Goal: Task Accomplishment & Management: Use online tool/utility

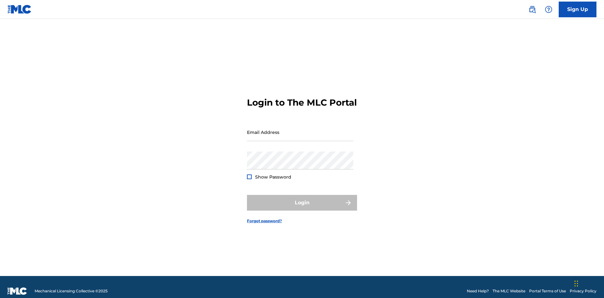
scroll to position [8, 0]
click at [300, 129] on input "Email Address" at bounding box center [300, 132] width 106 height 18
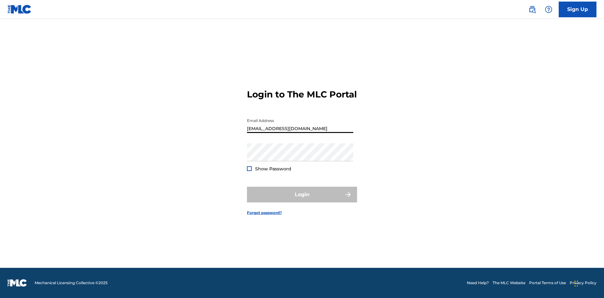
type input "XenaSongwriter@gmail.com"
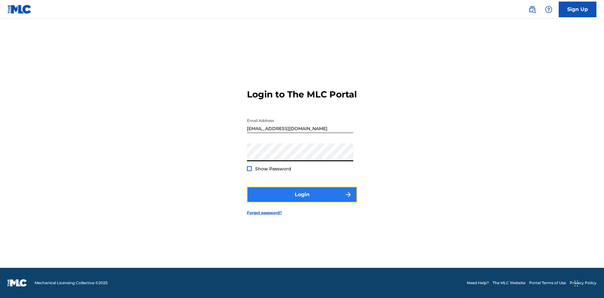
click at [302, 200] on button "Login" at bounding box center [302, 195] width 110 height 16
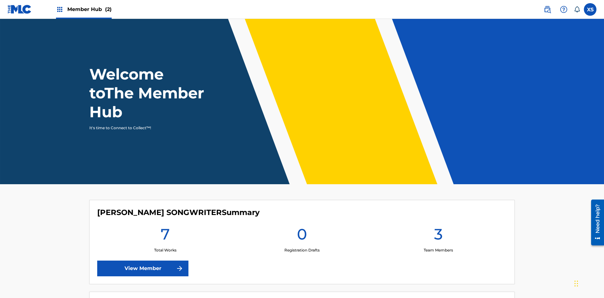
scroll to position [27, 0]
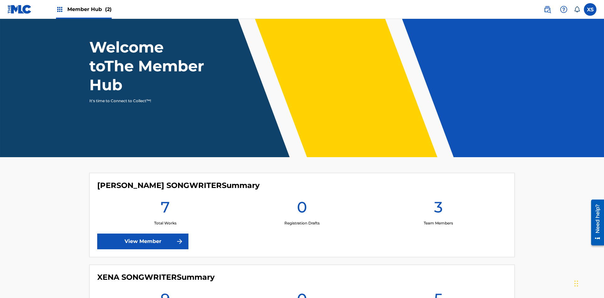
click at [83, 9] on span "Member Hub (2)" at bounding box center [89, 9] width 44 height 7
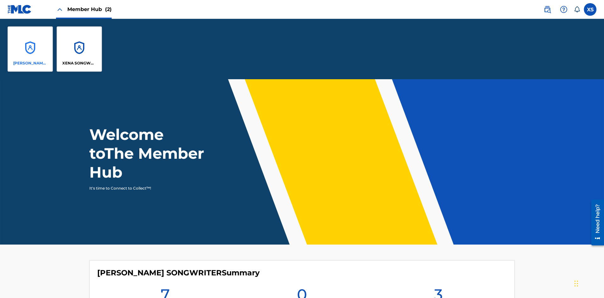
click at [30, 63] on p "CLEO SONGWRITER" at bounding box center [30, 63] width 34 height 6
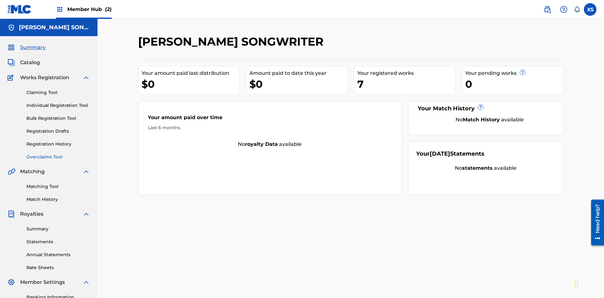
click at [58, 154] on link "Overclaims Tool" at bounding box center [58, 157] width 64 height 7
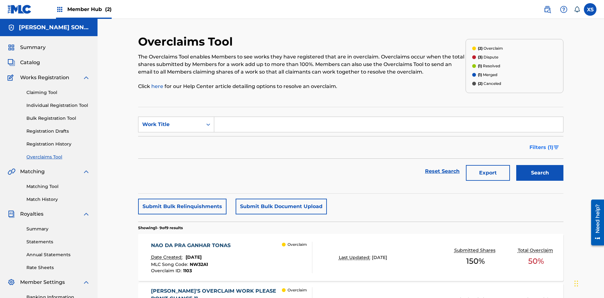
click at [541, 144] on span "Filters ( 1 )" at bounding box center [542, 148] width 24 height 8
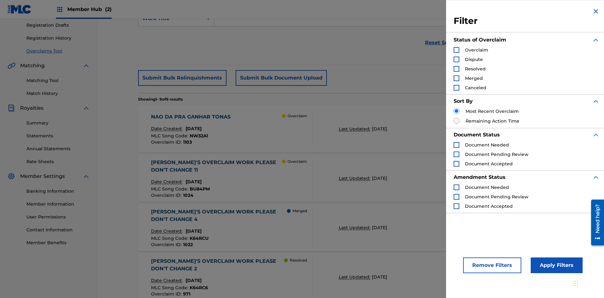
click at [457, 50] on div "Search Form" at bounding box center [457, 50] width 6 height 6
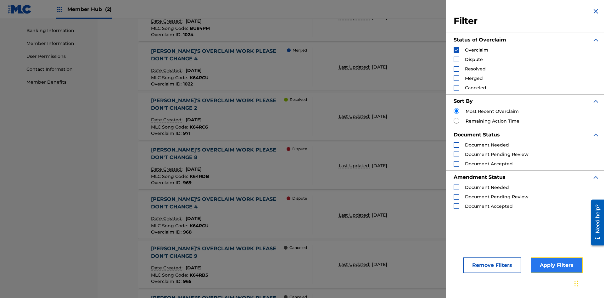
click at [556, 266] on button "Apply Filters" at bounding box center [557, 266] width 52 height 16
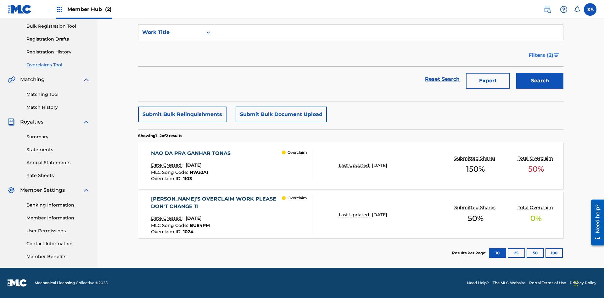
click at [541, 55] on span "Filters ( 2 )" at bounding box center [541, 56] width 25 height 8
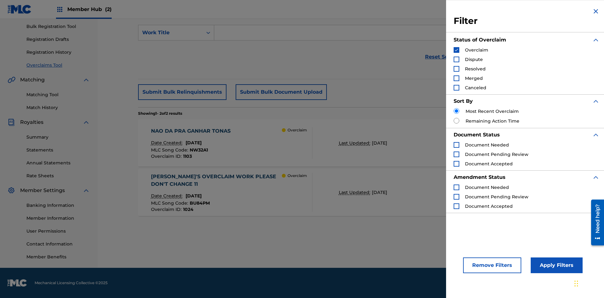
click at [457, 50] on img "Search Form" at bounding box center [457, 50] width 4 height 4
click at [457, 59] on div "Search Form" at bounding box center [457, 60] width 6 height 6
click at [556, 266] on button "Apply Filters" at bounding box center [557, 266] width 52 height 16
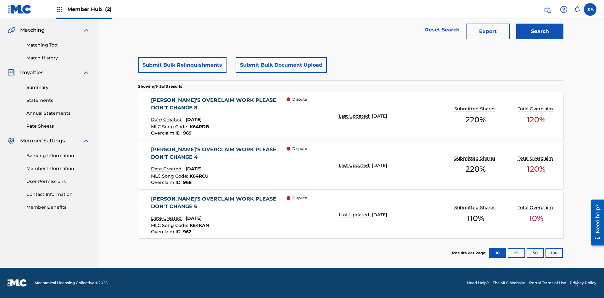
click at [541, 10] on span "Filters ( 2 )" at bounding box center [541, 6] width 25 height 8
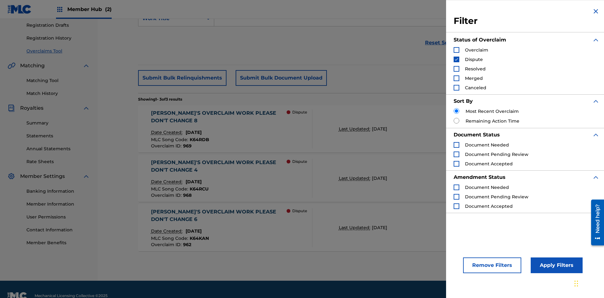
click at [457, 59] on img "Search Form" at bounding box center [457, 59] width 4 height 4
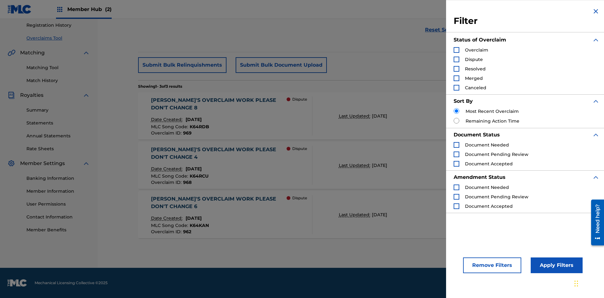
click at [457, 69] on div "Search Form" at bounding box center [457, 69] width 6 height 6
click at [556, 266] on button "Apply Filters" at bounding box center [557, 266] width 52 height 16
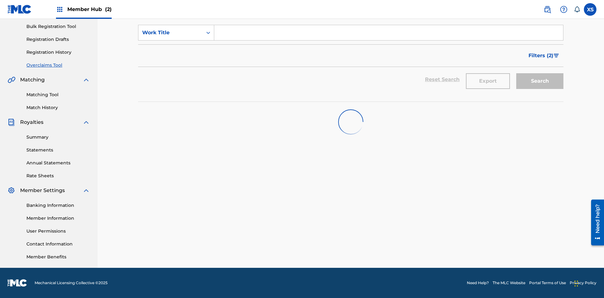
scroll to position [92, 0]
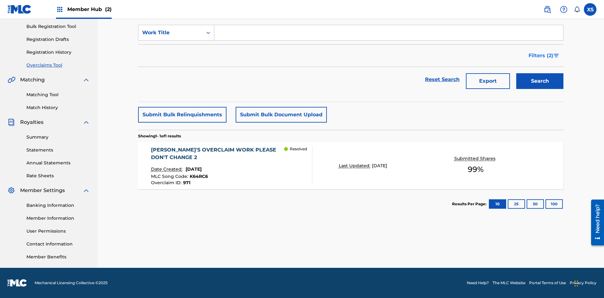
click at [541, 56] on span "Filters ( 2 )" at bounding box center [541, 56] width 25 height 8
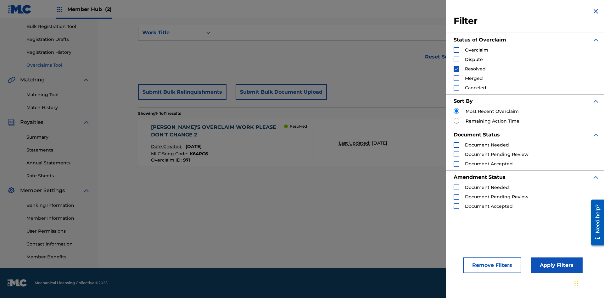
click at [457, 69] on img "Search Form" at bounding box center [457, 69] width 4 height 4
click at [457, 78] on div "Search Form" at bounding box center [457, 79] width 6 height 6
click at [556, 266] on button "Apply Filters" at bounding box center [557, 266] width 52 height 16
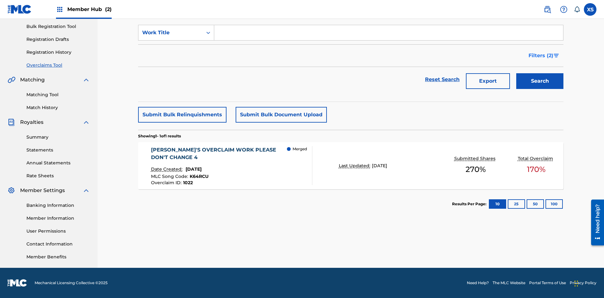
click at [541, 56] on span "Filters ( 2 )" at bounding box center [541, 56] width 25 height 8
